Goal: Task Accomplishment & Management: Manage account settings

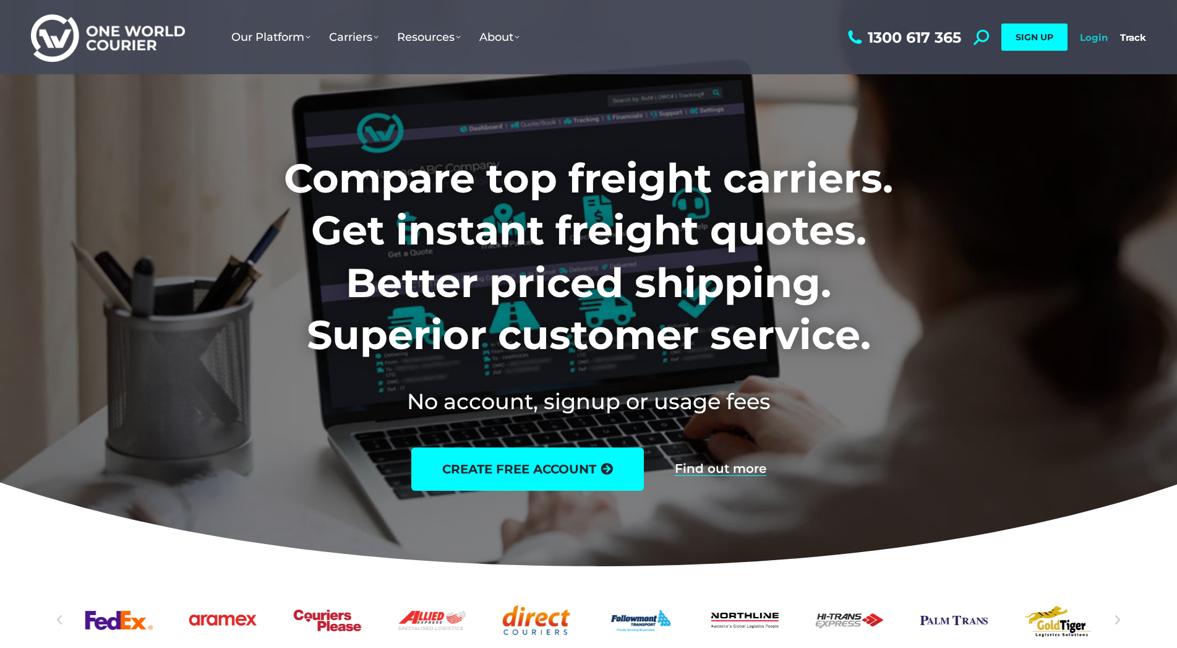
click at [1087, 39] on link "Login" at bounding box center [1094, 38] width 28 height 12
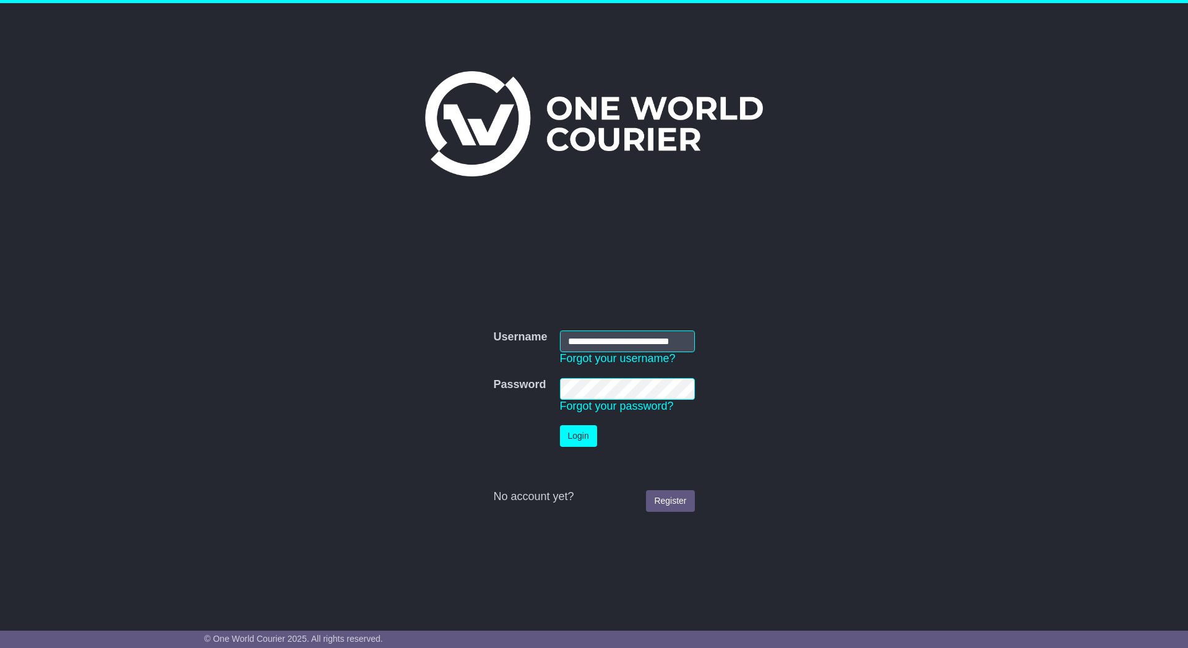
scroll to position [0, 12]
click at [569, 442] on button "Login" at bounding box center [578, 436] width 37 height 22
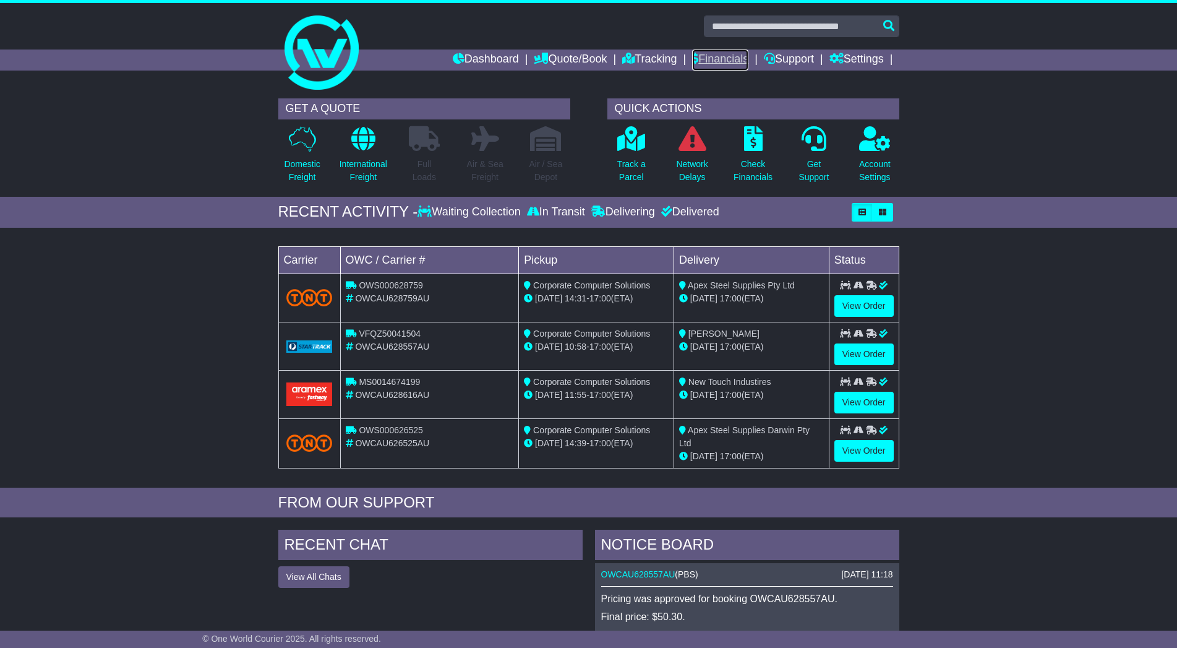
click at [705, 57] on link "Financials" at bounding box center [720, 59] width 56 height 21
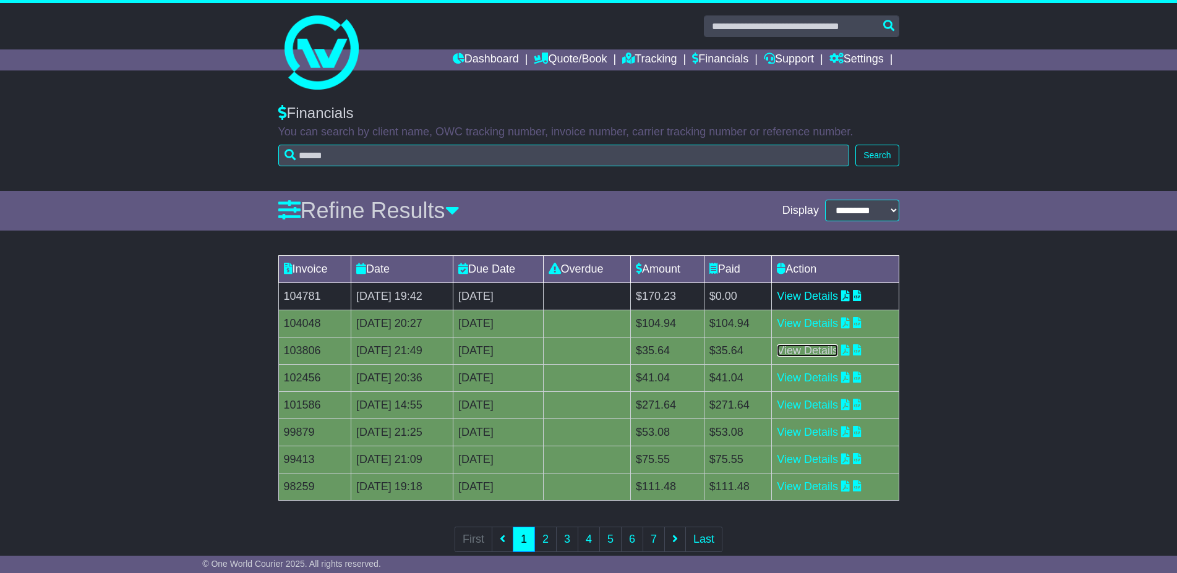
click at [827, 350] on link "View Details" at bounding box center [807, 351] width 61 height 12
click at [823, 301] on link "View Details" at bounding box center [807, 296] width 61 height 12
click at [816, 323] on link "View Details" at bounding box center [807, 323] width 61 height 12
click at [824, 382] on link "View Details" at bounding box center [807, 378] width 61 height 12
click at [808, 401] on link "View Details" at bounding box center [807, 405] width 61 height 12
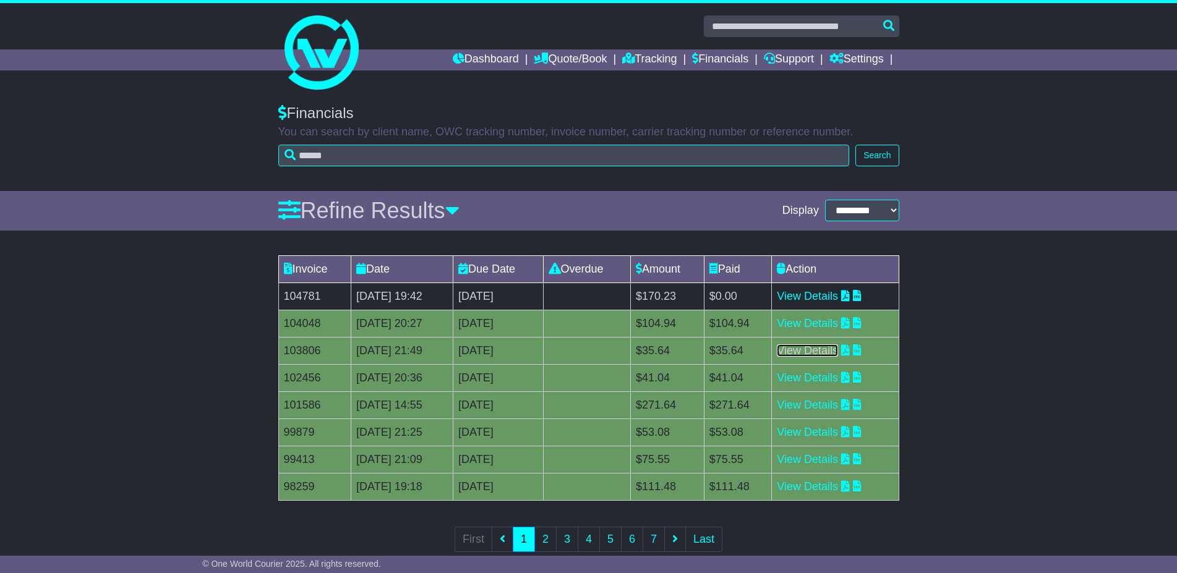
click at [838, 351] on link "View Details" at bounding box center [807, 351] width 61 height 12
click at [830, 322] on link "View Details" at bounding box center [807, 323] width 61 height 12
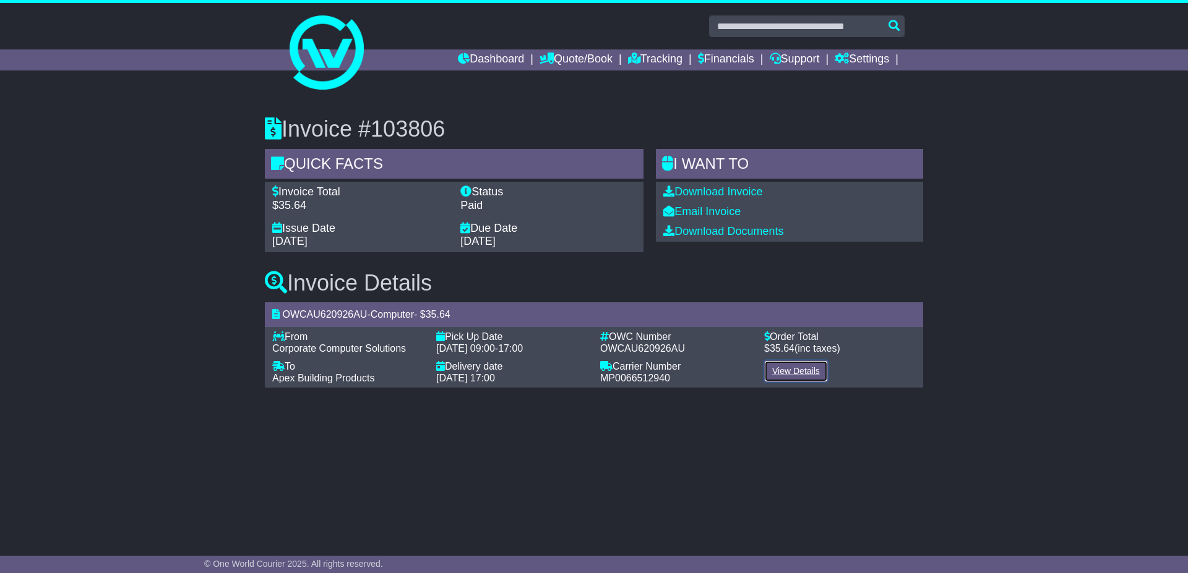
click at [780, 373] on link "View Details" at bounding box center [796, 372] width 64 height 22
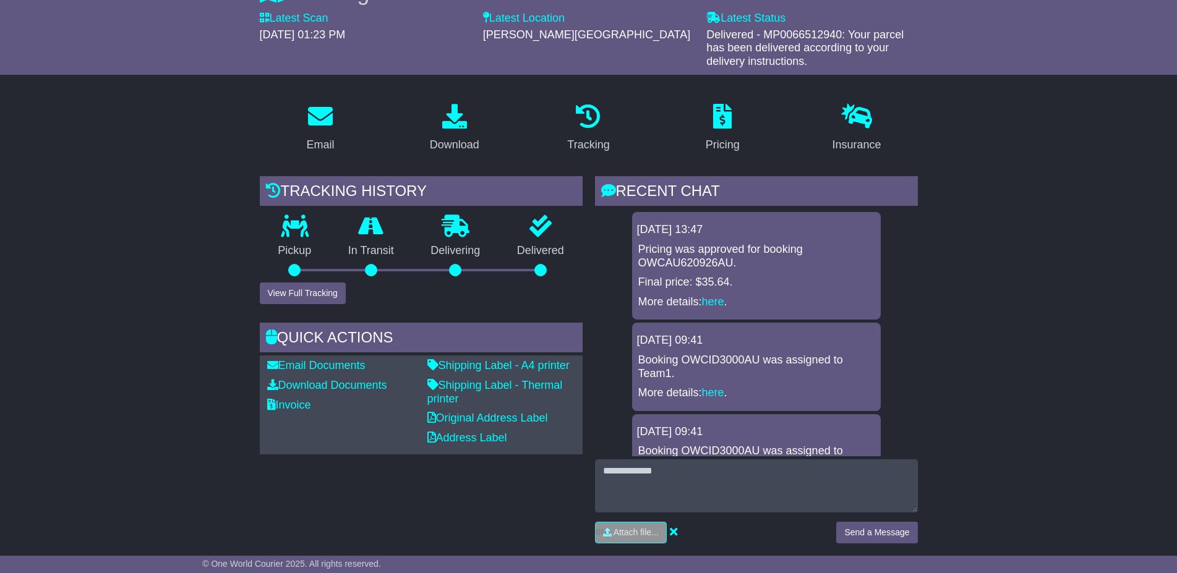
scroll to position [126, 0]
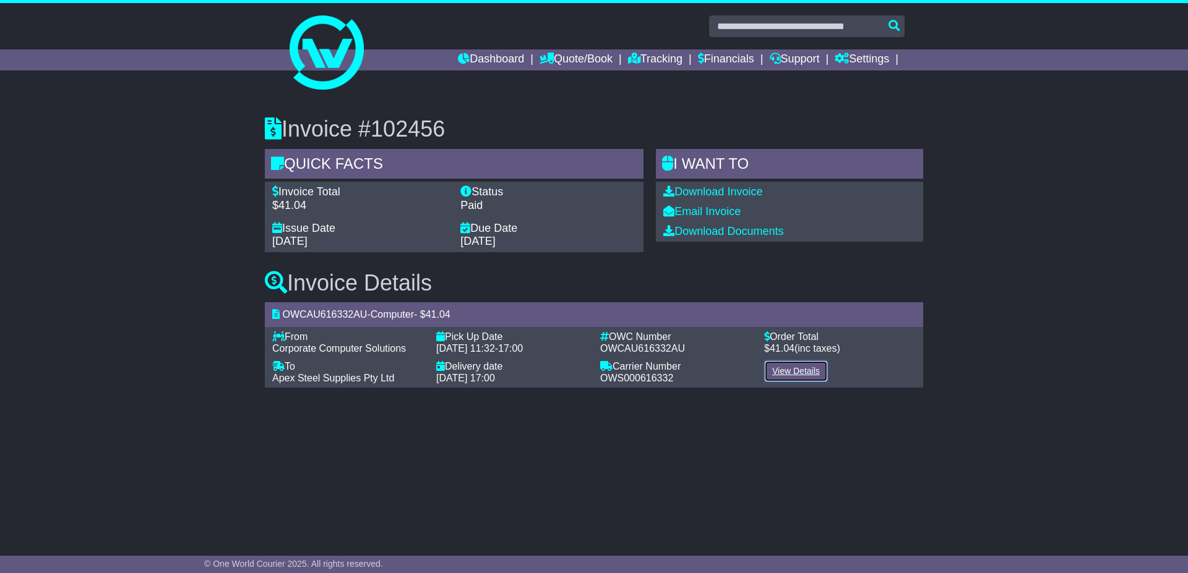
click at [805, 369] on link "View Details" at bounding box center [796, 372] width 64 height 22
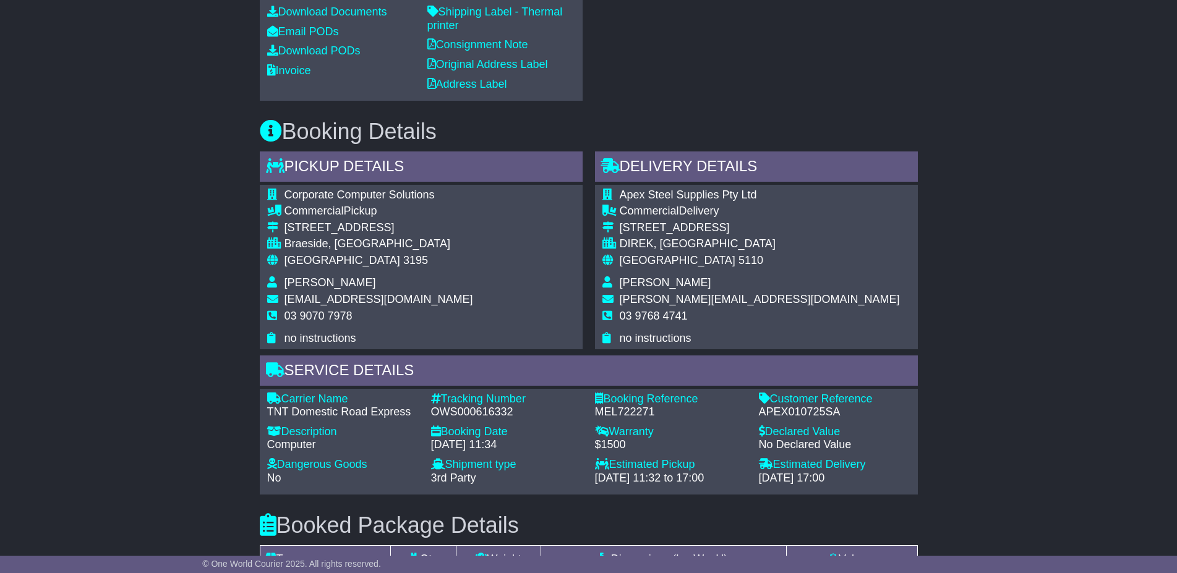
scroll to position [568, 0]
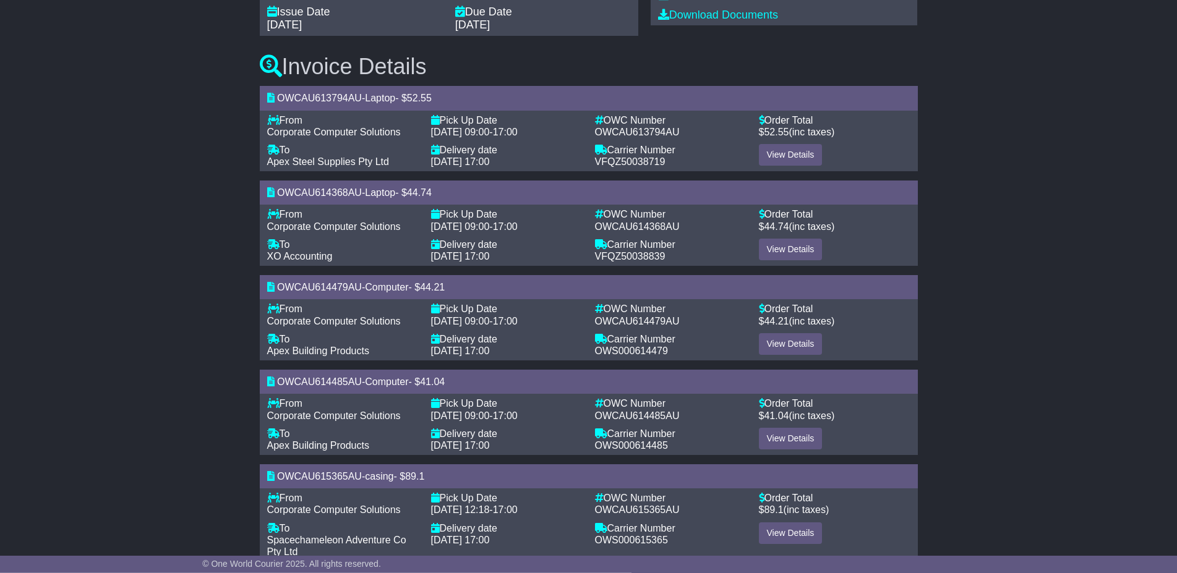
scroll to position [246, 0]
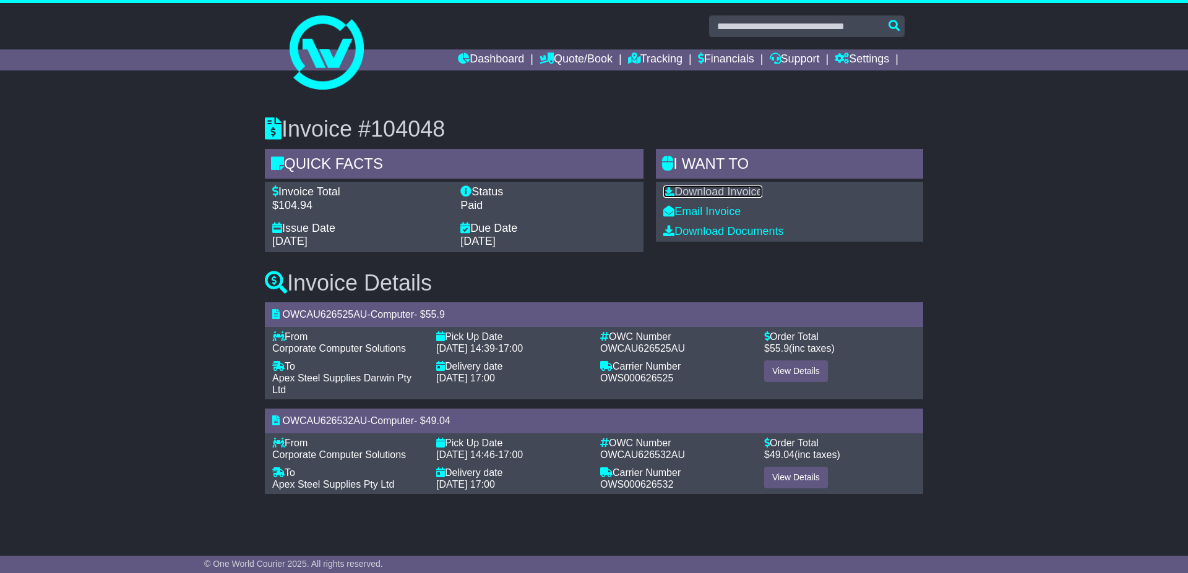
click at [739, 194] on link "Download Invoice" at bounding box center [712, 192] width 99 height 12
click at [779, 371] on link "View Details" at bounding box center [796, 372] width 64 height 22
click at [434, 134] on h3 "Invoice #104048" at bounding box center [594, 129] width 658 height 25
copy h3 "104048"
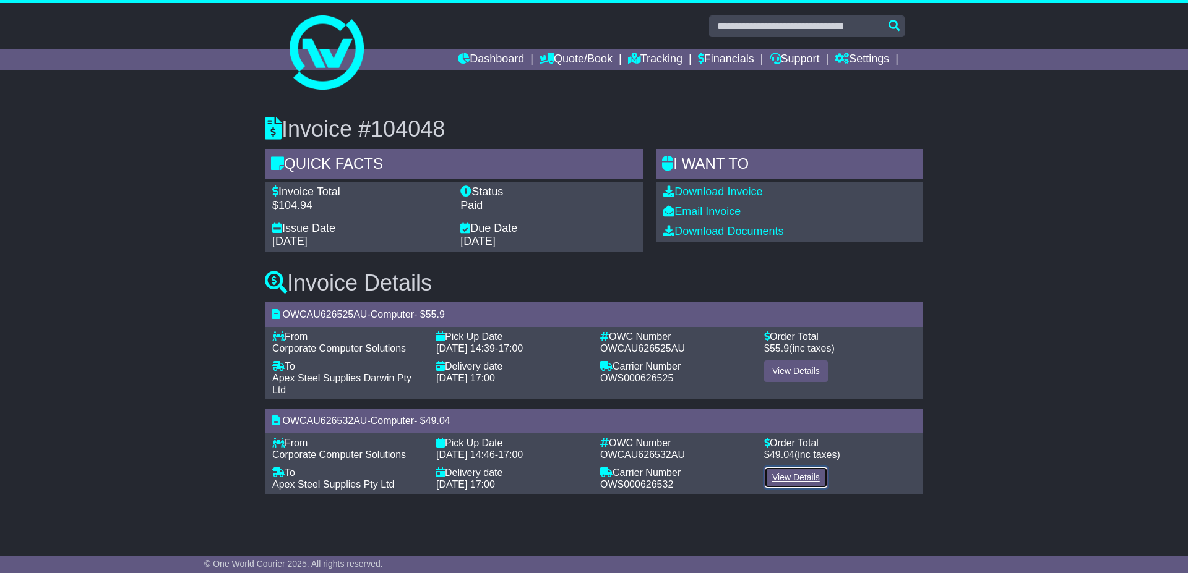
click at [796, 474] on link "View Details" at bounding box center [796, 478] width 64 height 22
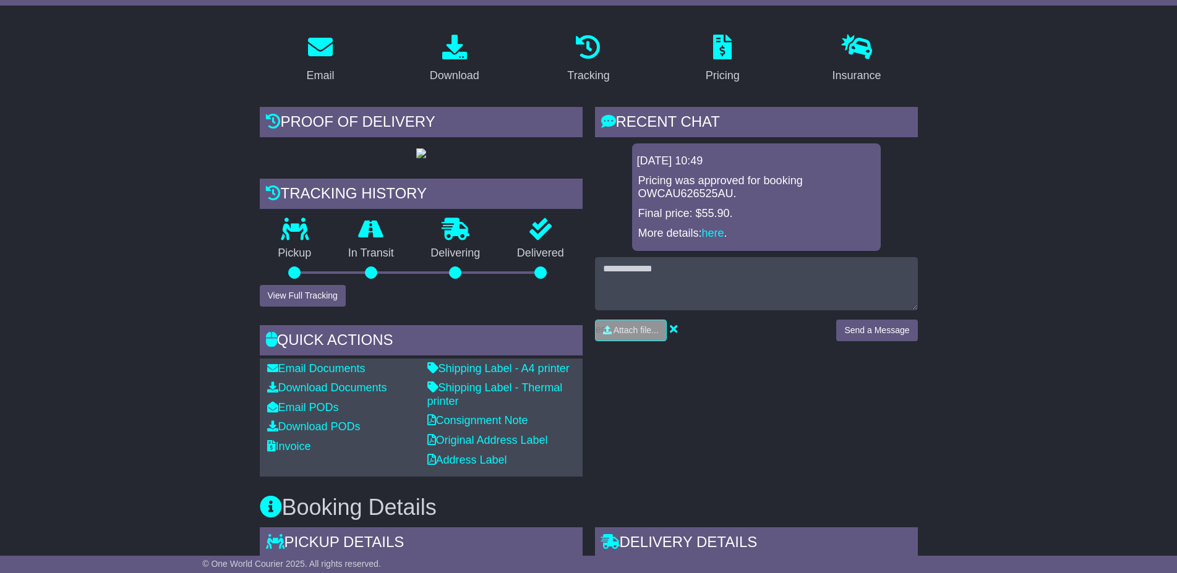
scroll to position [252, 0]
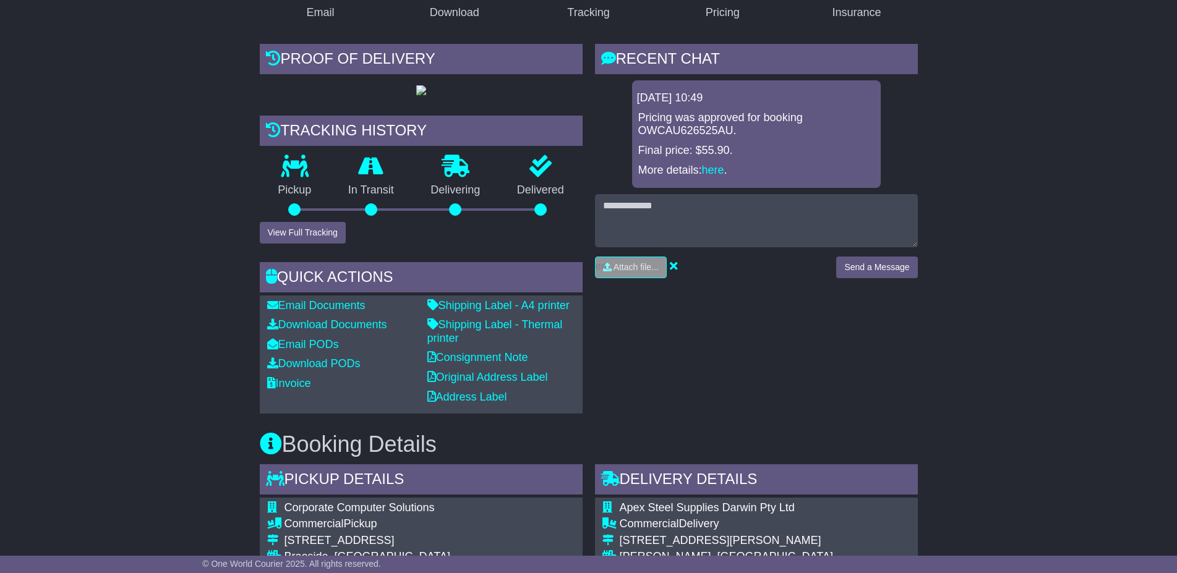
click at [686, 127] on p "Pricing was approved for booking OWCAU626525AU." at bounding box center [756, 124] width 236 height 27
copy p "OWCAU626525AU"
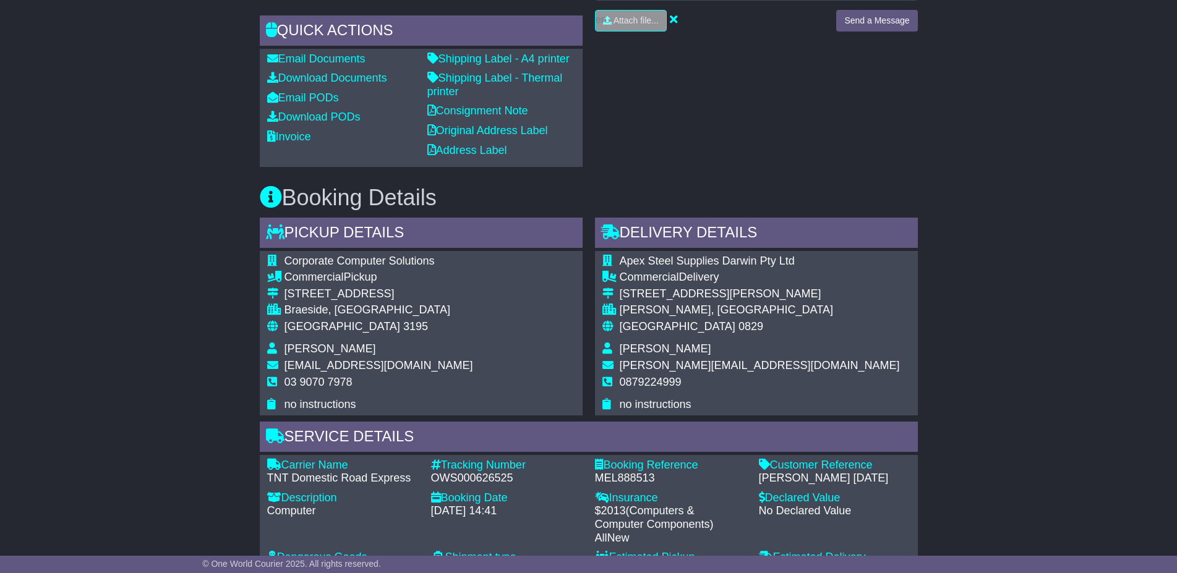
scroll to position [505, 0]
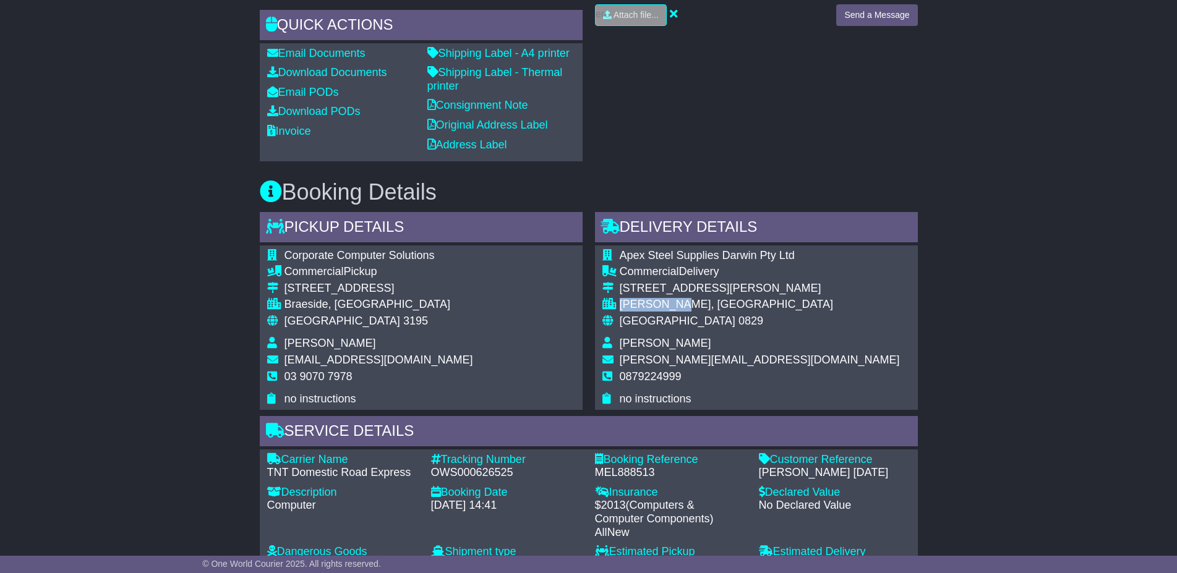
drag, startPoint x: 659, startPoint y: 353, endPoint x: 619, endPoint y: 350, distance: 40.3
click at [620, 312] on div "[PERSON_NAME], [GEOGRAPHIC_DATA]" at bounding box center [760, 305] width 280 height 14
copy div "[PERSON_NAME], [GEOGRAPHIC_DATA]"
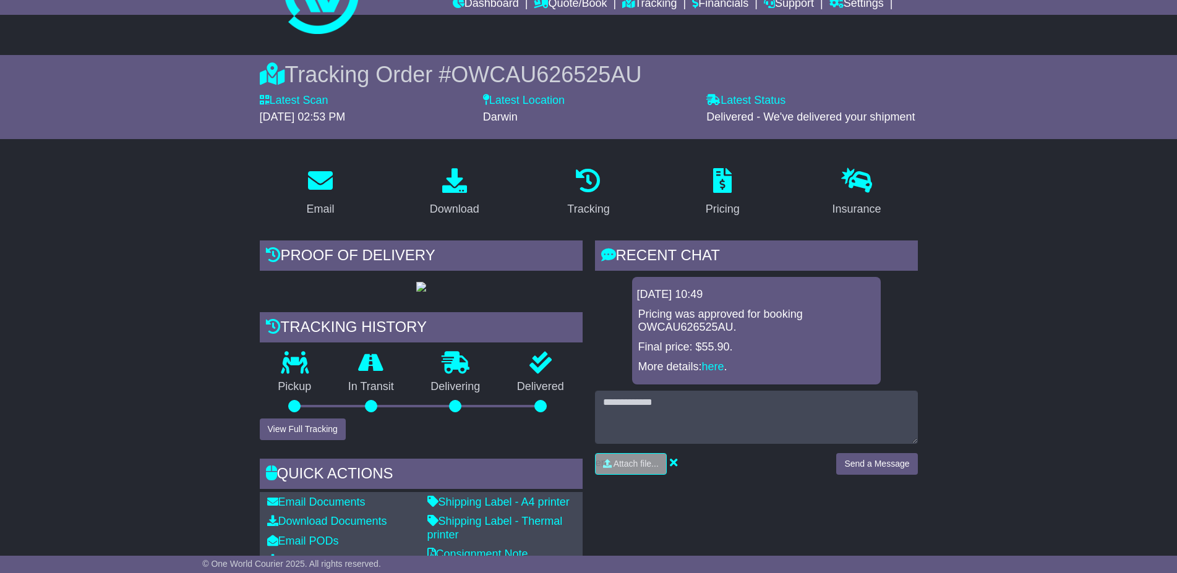
scroll to position [0, 0]
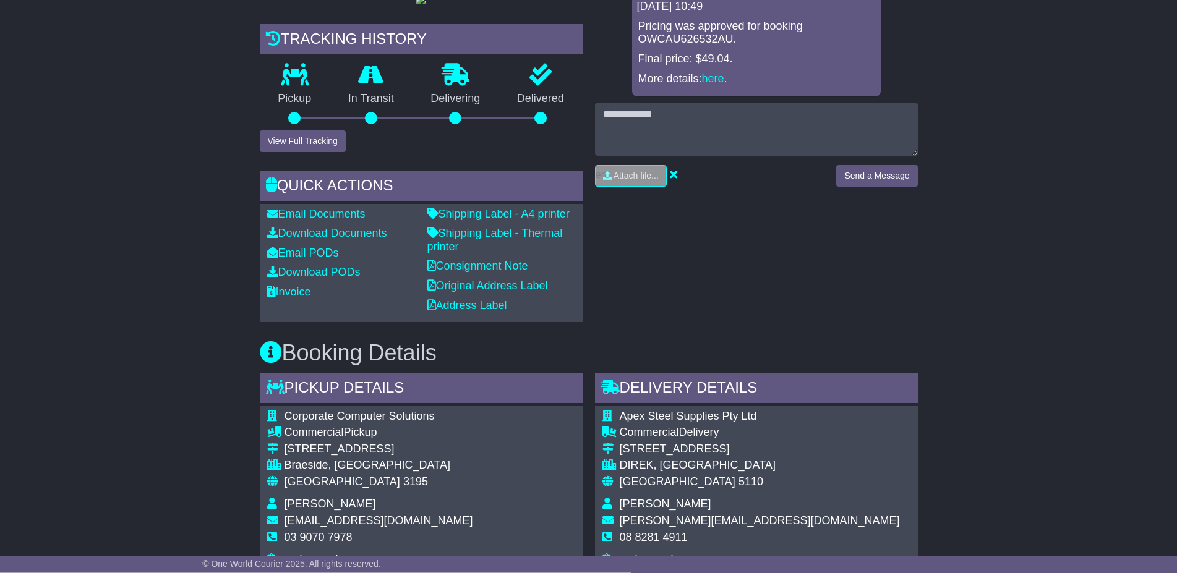
scroll to position [315, 0]
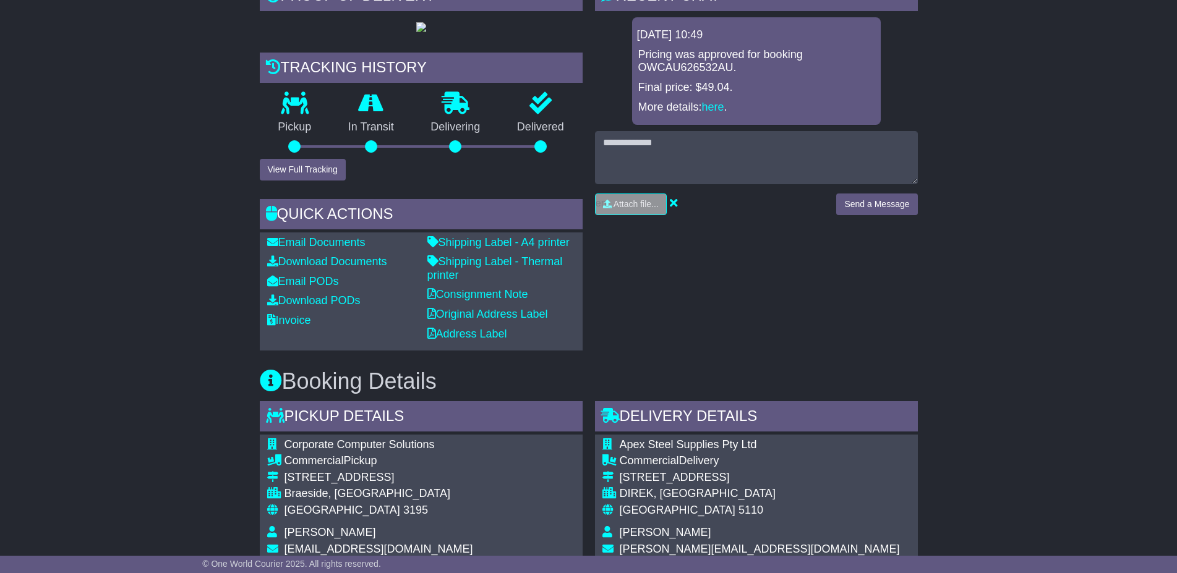
click at [703, 60] on p "Pricing was approved for booking OWCAU626532AU." at bounding box center [756, 61] width 236 height 27
click at [698, 67] on p "Pricing was approved for booking OWCAU626532AU." at bounding box center [756, 61] width 236 height 27
copy p "OWCAU626532AU"
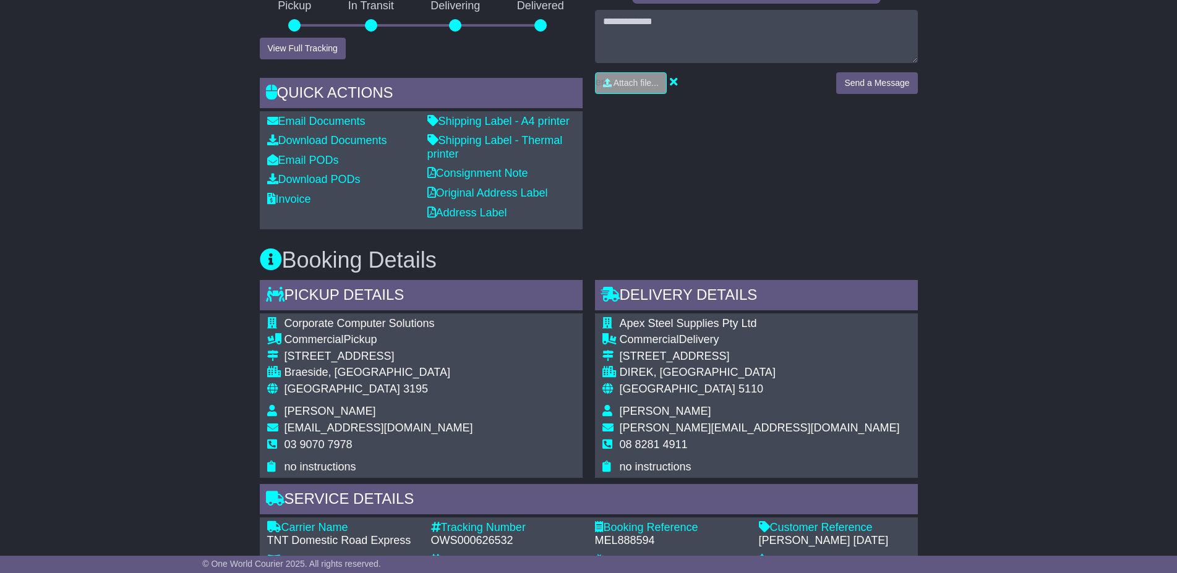
scroll to position [442, 0]
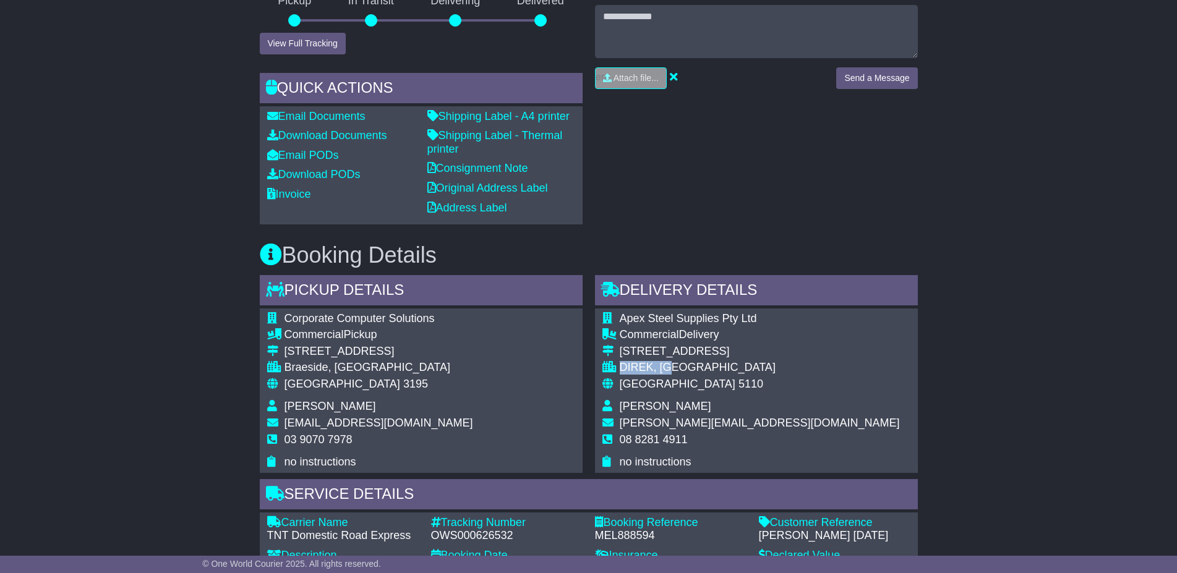
drag, startPoint x: 660, startPoint y: 417, endPoint x: 622, endPoint y: 416, distance: 37.7
click at [622, 375] on div "DIREK, SA" at bounding box center [760, 368] width 280 height 14
copy div "DIREK, SA"
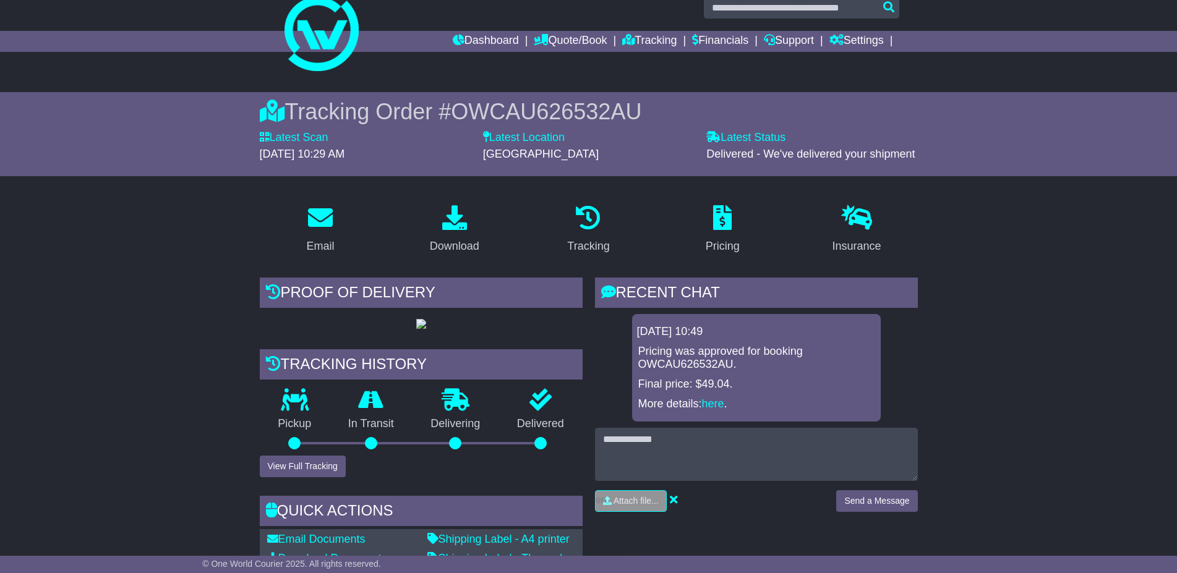
scroll to position [0, 0]
